Goal: Use online tool/utility: Utilize a website feature to perform a specific function

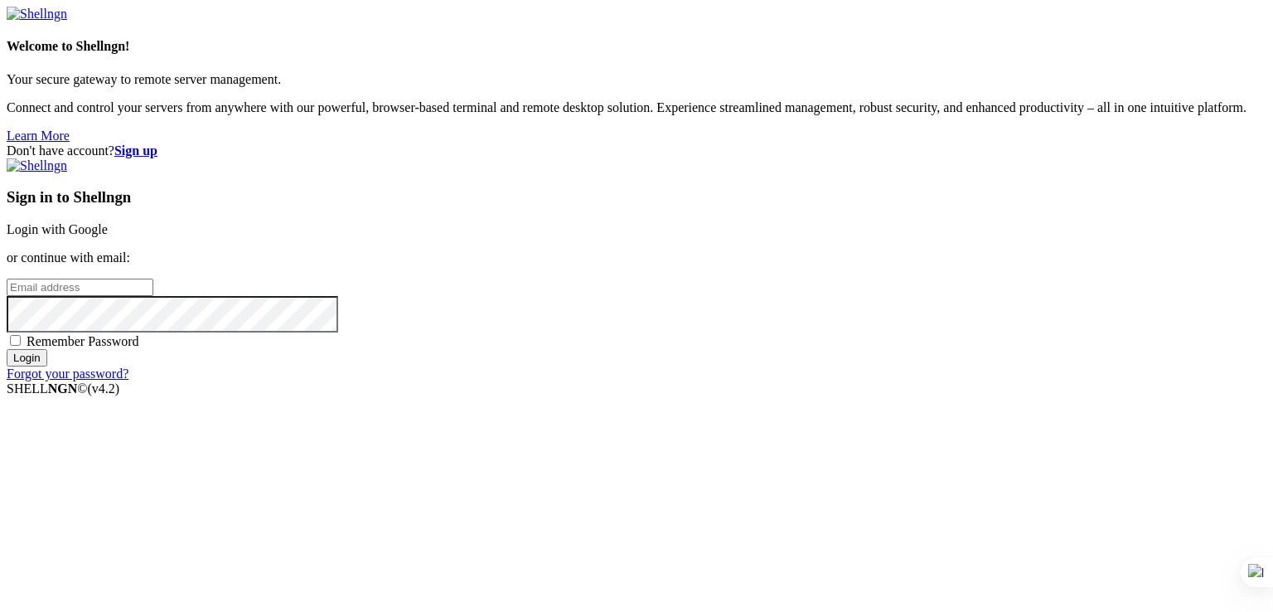
type input "[PERSON_NAME][EMAIL_ADDRESS][DOMAIN_NAME]"
click at [47, 366] on input "Login" at bounding box center [27, 357] width 41 height 17
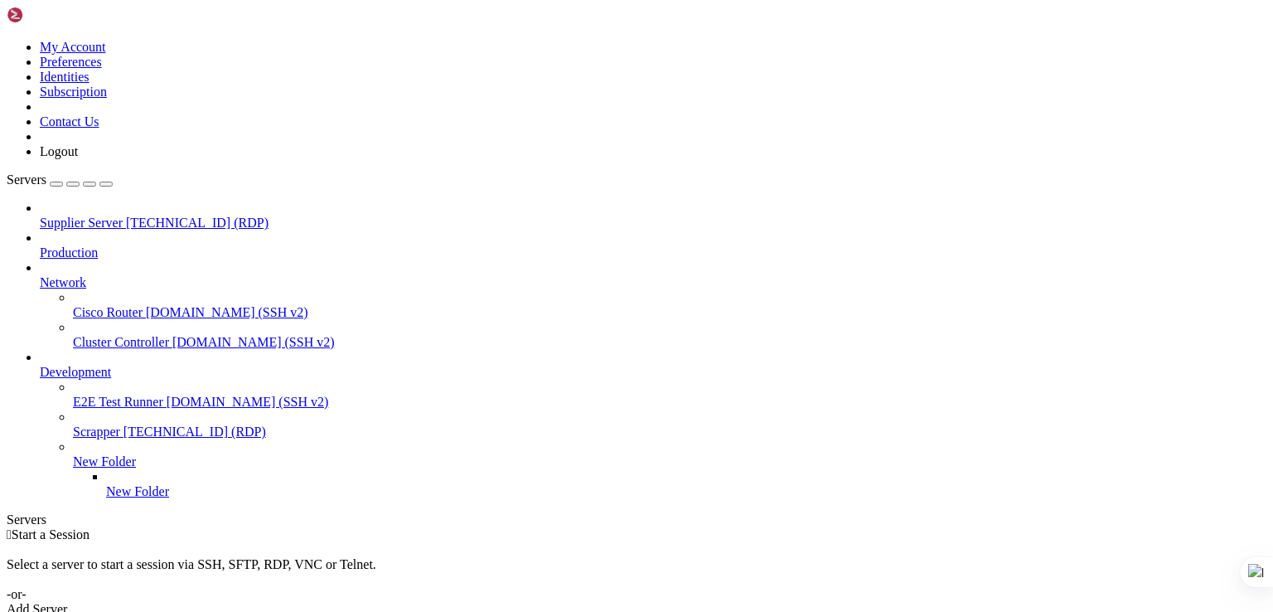
click at [184, 450] on div at bounding box center [670, 446] width 1194 height 15
click at [126, 216] on span "[TECHNICAL_ID] (RDP)" at bounding box center [197, 223] width 143 height 14
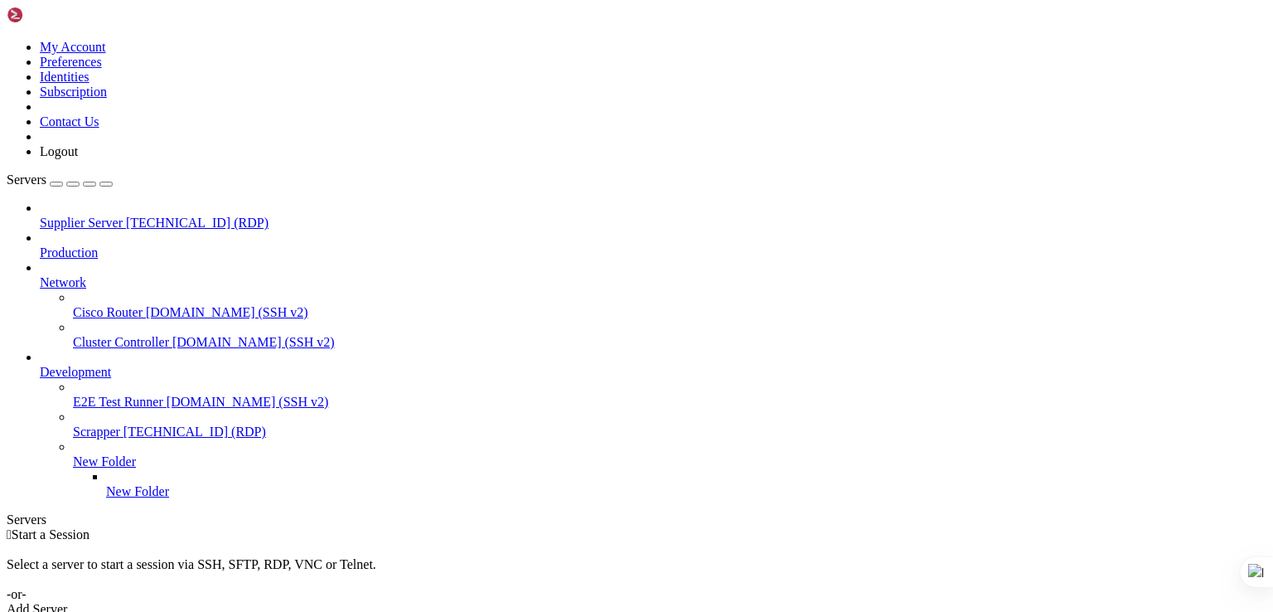
click at [126, 216] on span "[TECHNICAL_ID] (RDP)" at bounding box center [197, 223] width 143 height 14
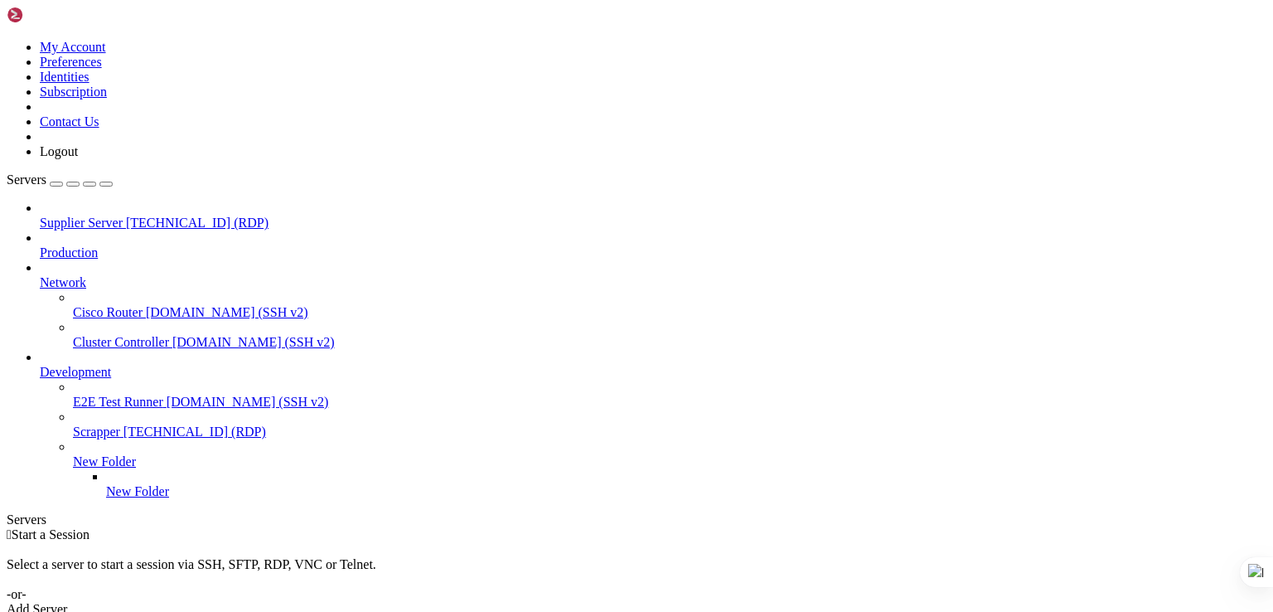
click at [61, 216] on span "Supplier Server" at bounding box center [81, 223] width 83 height 14
